Goal: Task Accomplishment & Management: Manage account settings

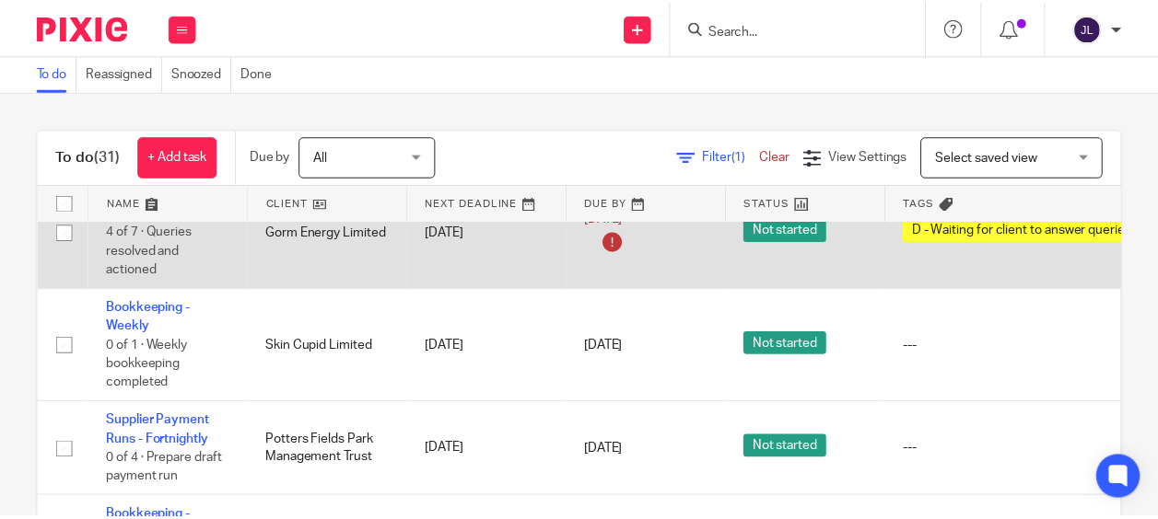
scroll to position [1714, 0]
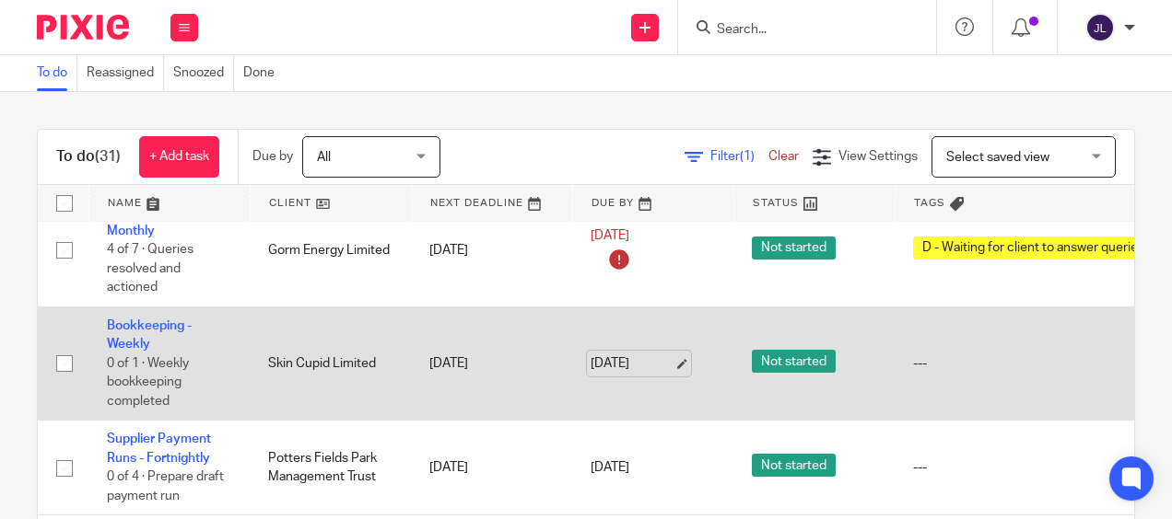
click at [642, 355] on link "19 Sep 2025" at bounding box center [631, 364] width 83 height 19
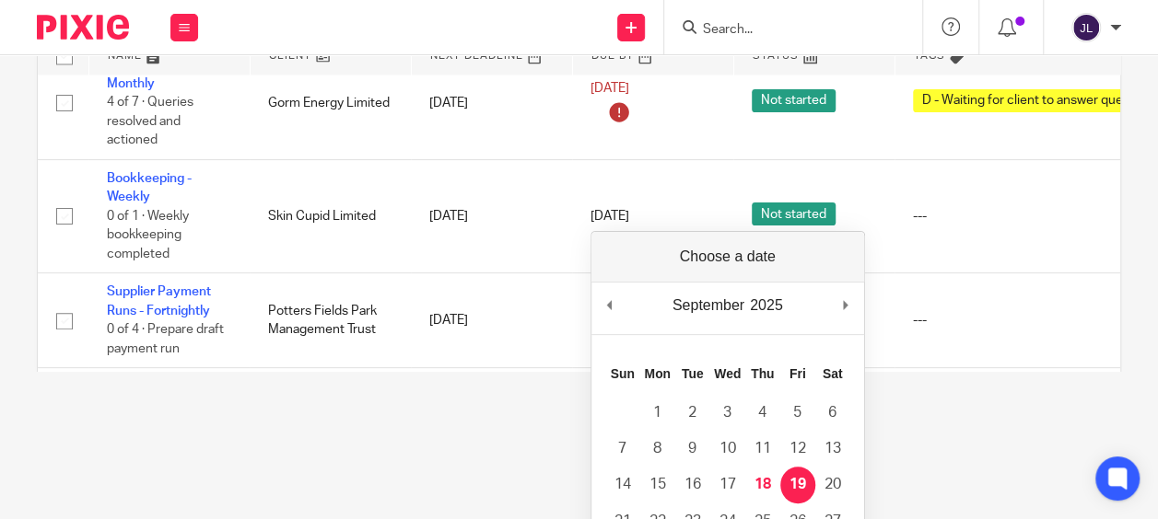
scroll to position [184, 0]
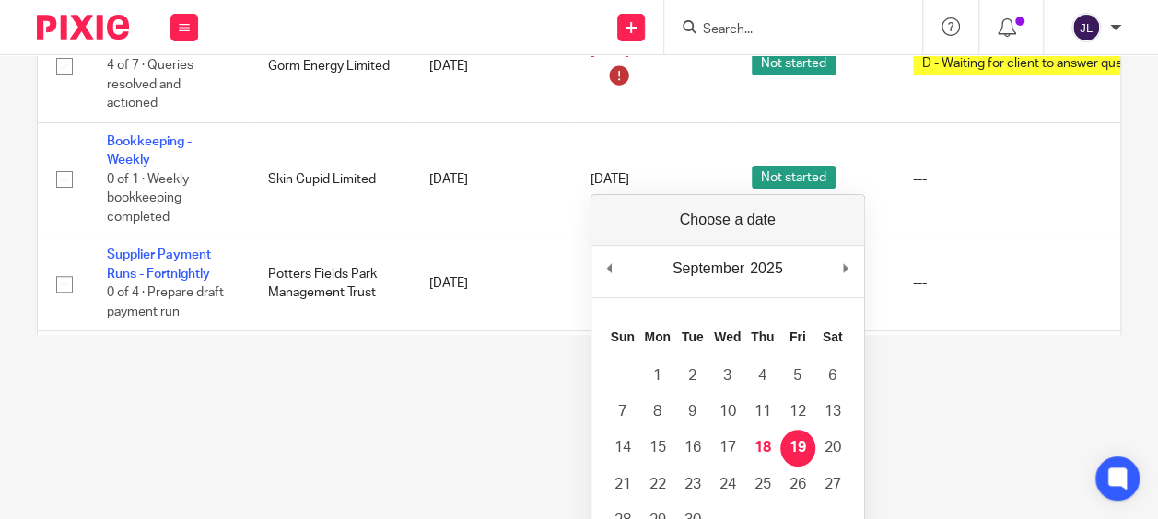
click at [309, 335] on html "Work Email Clients Team Reports Work Email Clients Team Reports Settings Send n…" at bounding box center [579, 75] width 1158 height 519
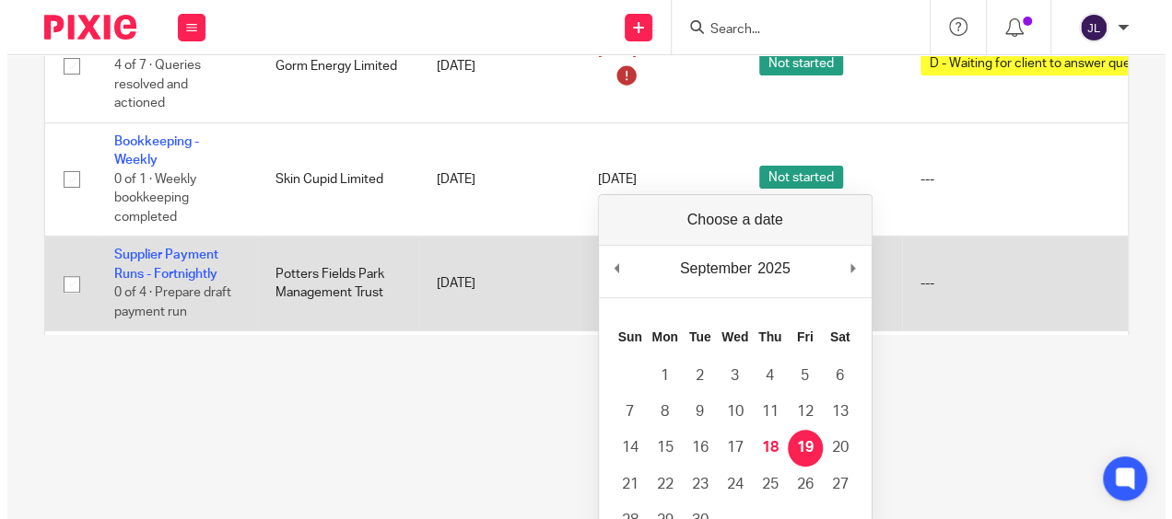
scroll to position [0, 0]
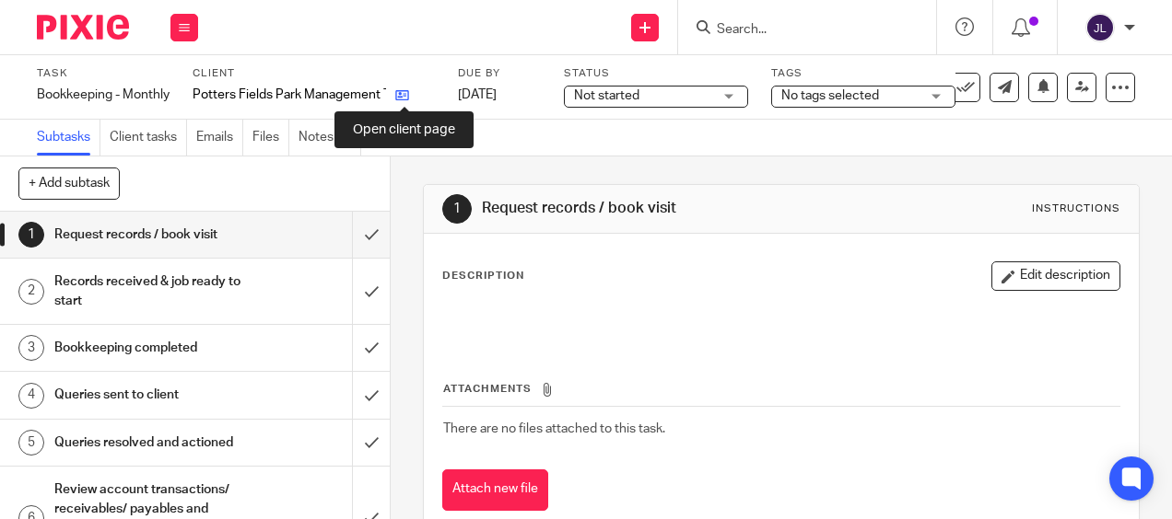
click at [397, 95] on icon at bounding box center [402, 95] width 14 height 14
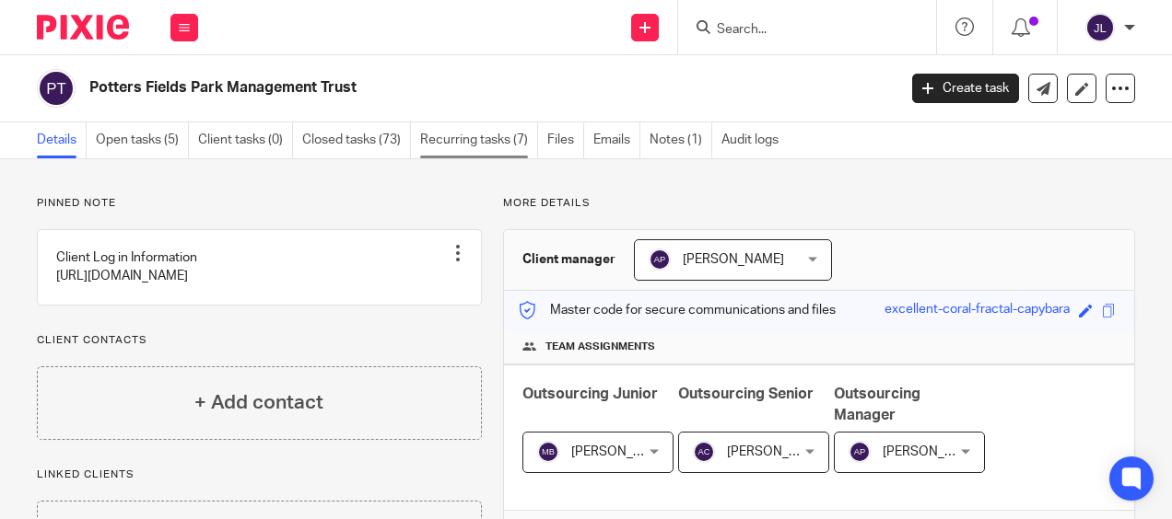
click at [490, 136] on link "Recurring tasks (7)" at bounding box center [479, 140] width 118 height 36
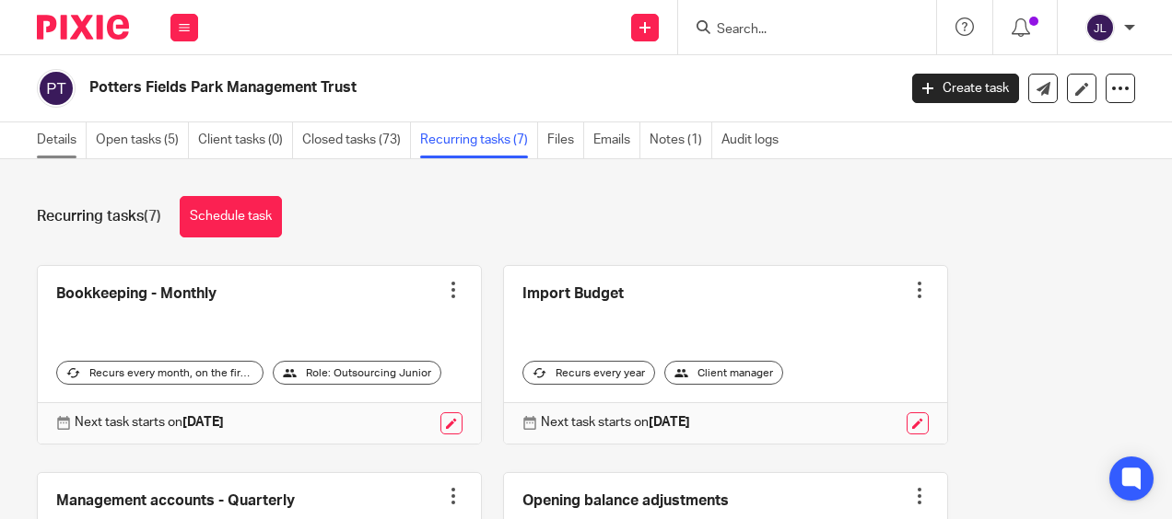
click at [63, 122] on main "Potters Fields Park Management Trust Create task Update from Companies House Ex…" at bounding box center [586, 259] width 1172 height 519
drag, startPoint x: 63, startPoint y: 122, endPoint x: 62, endPoint y: 132, distance: 9.3
click at [62, 130] on link "Details" at bounding box center [62, 140] width 50 height 36
click at [484, 64] on div "Potters Fields Park Management Trust Create task Update from Companies House Ex…" at bounding box center [586, 88] width 1172 height 67
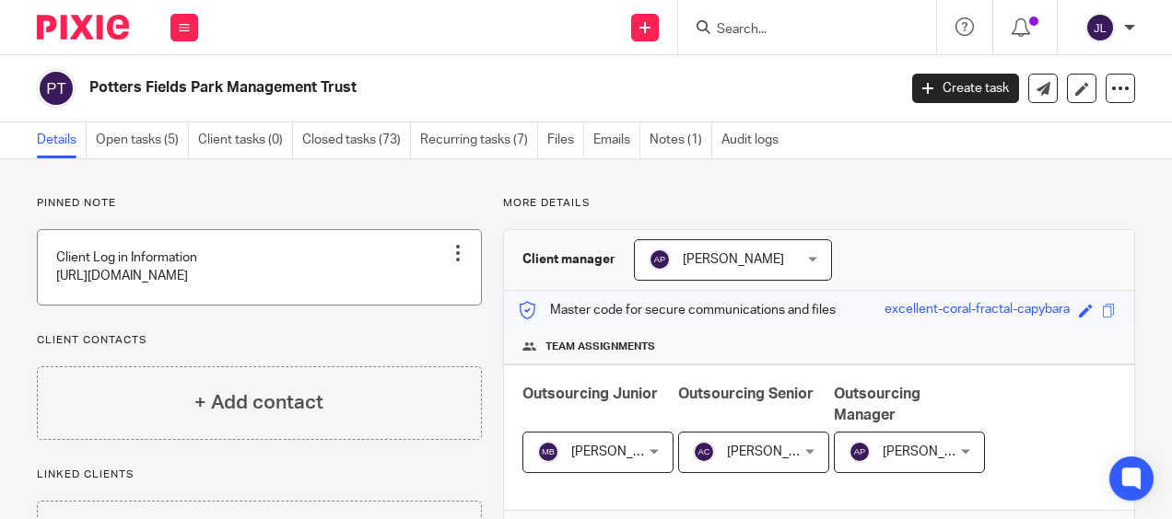
click at [369, 271] on link at bounding box center [259, 267] width 443 height 75
